Goal: Find specific page/section: Find specific page/section

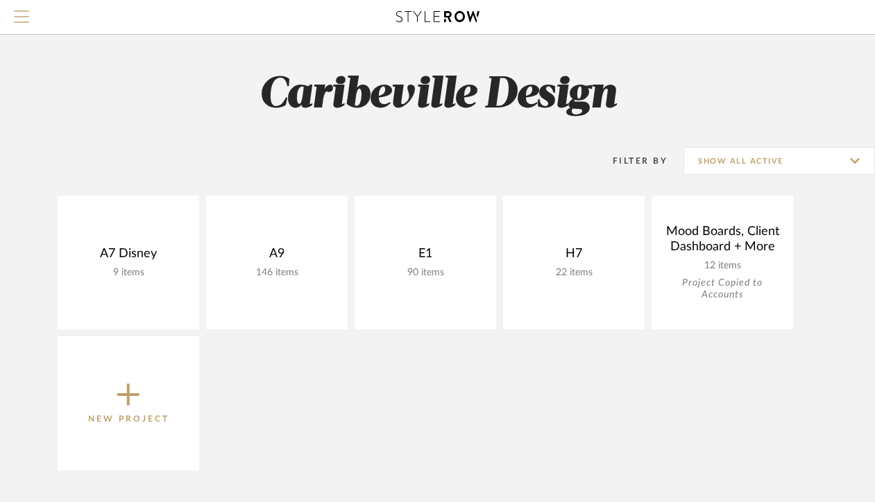
click at [26, 28] on span "Menu" at bounding box center [21, 20] width 15 height 21
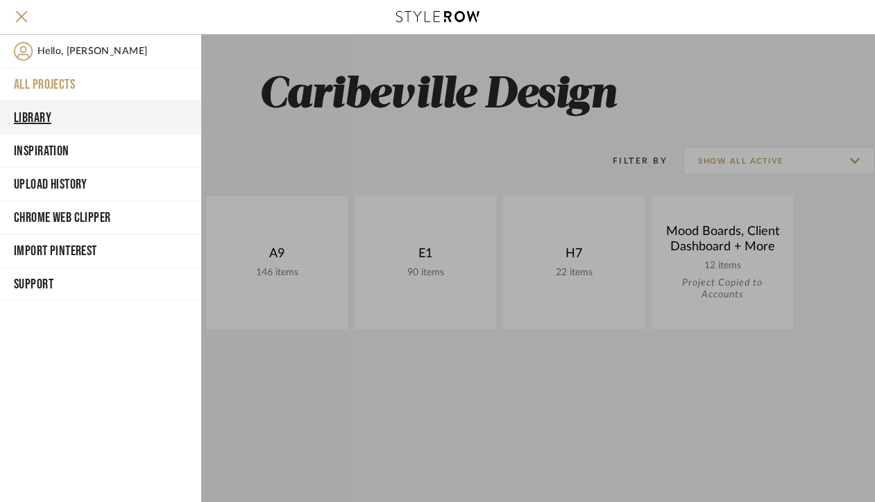
click at [62, 117] on button "Library" at bounding box center [100, 117] width 201 height 33
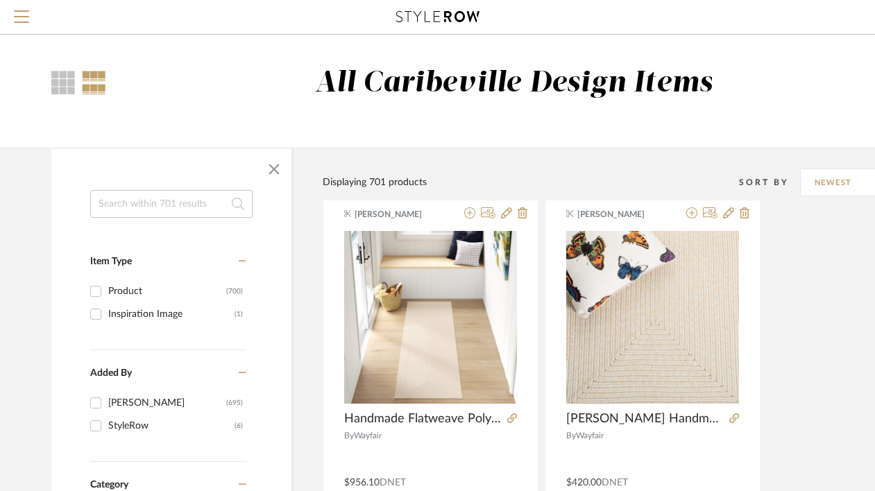
click at [124, 202] on input at bounding box center [171, 204] width 162 height 28
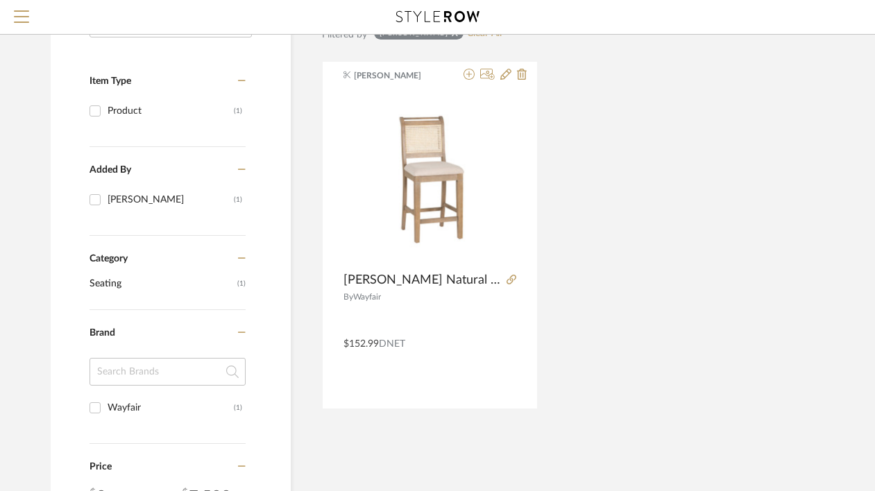
scroll to position [200, 1]
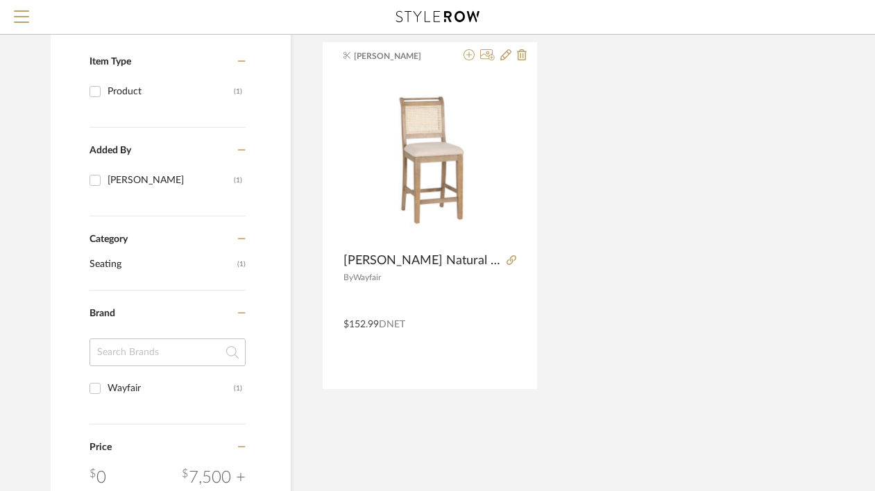
type input "[PERSON_NAME]"
